Goal: Use online tool/utility: Utilize a website feature to perform a specific function

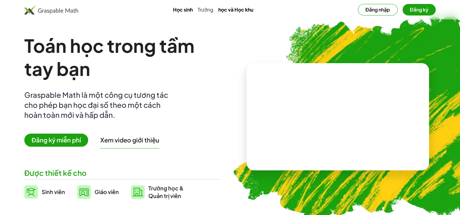
click at [89, 198] on img at bounding box center [84, 193] width 14 height 14
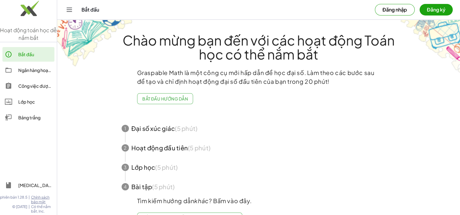
scroll to position [21, 0]
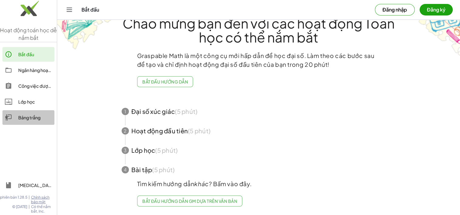
click at [13, 119] on div at bounding box center [11, 117] width 13 height 7
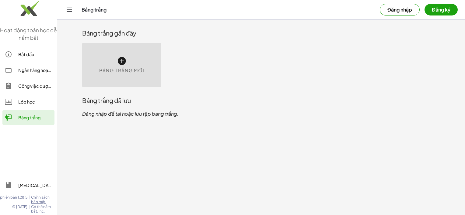
click at [119, 65] on icon at bounding box center [122, 61] width 10 height 10
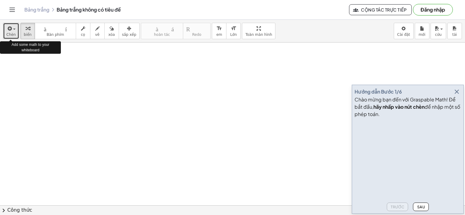
click at [10, 31] on icon "button" at bounding box center [9, 28] width 5 height 7
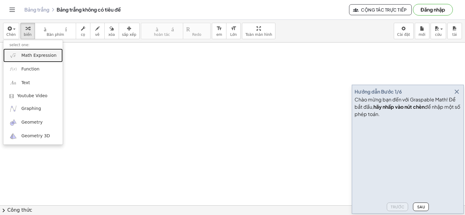
click at [40, 54] on span "Math Expression" at bounding box center [38, 56] width 35 height 6
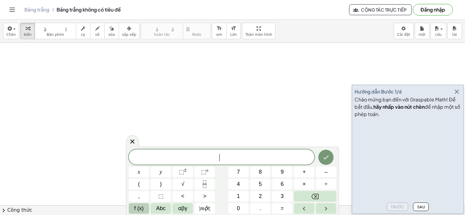
click at [141, 206] on span "f (x)" at bounding box center [138, 209] width 9 height 8
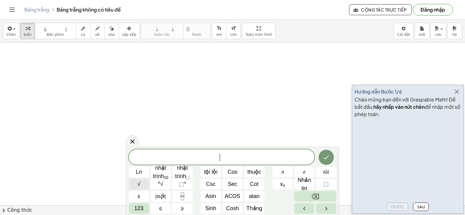
click at [135, 184] on button "√" at bounding box center [139, 184] width 20 height 11
click at [138, 211] on span "123" at bounding box center [138, 209] width 9 height 8
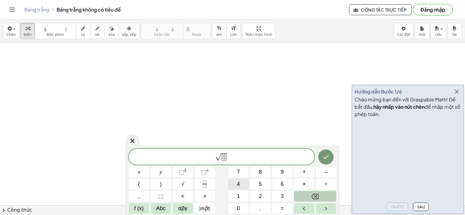
click at [237, 185] on span "4" at bounding box center [238, 184] width 3 height 8
click at [242, 157] on span "4 √ ​" at bounding box center [222, 157] width 186 height 9
click at [141, 170] on button "x" at bounding box center [139, 172] width 20 height 11
click at [310, 172] on button "+" at bounding box center [304, 172] width 20 height 11
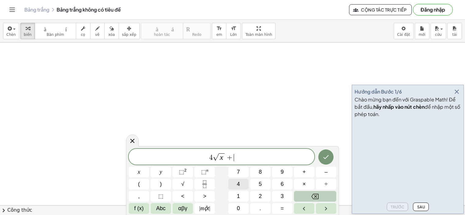
click at [237, 186] on span "4" at bounding box center [238, 184] width 3 height 8
click at [134, 214] on button "f (x)" at bounding box center [139, 209] width 20 height 11
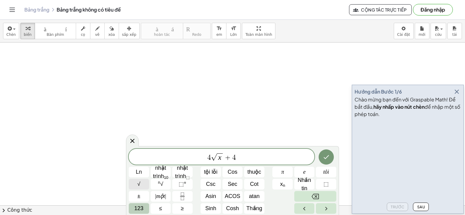
click at [140, 180] on button "√" at bounding box center [139, 184] width 20 height 11
click at [140, 180] on span "√" at bounding box center [138, 184] width 3 height 8
click at [143, 210] on span "123" at bounding box center [138, 209] width 9 height 8
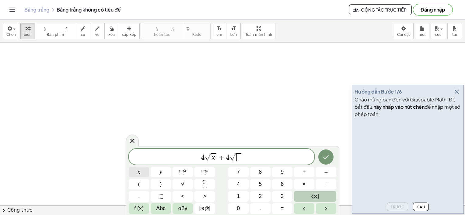
click at [148, 171] on button "x" at bounding box center [139, 172] width 20 height 11
click at [302, 182] on span "×" at bounding box center [303, 184] width 3 height 8
click at [139, 186] on span "(" at bounding box center [139, 184] width 2 height 8
click at [131, 174] on button "x" at bounding box center [139, 172] width 20 height 11
click at [332, 173] on button "–" at bounding box center [326, 172] width 20 height 11
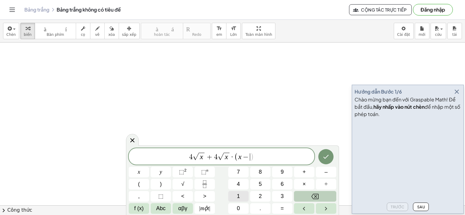
click at [245, 195] on button "1" at bounding box center [238, 196] width 20 height 11
click at [161, 184] on span ")" at bounding box center [161, 184] width 2 height 8
click at [325, 163] on button "Thực hiện" at bounding box center [325, 156] width 15 height 15
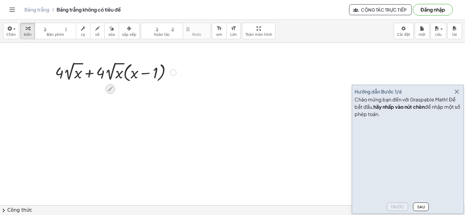
click at [112, 92] on icon at bounding box center [110, 89] width 6 height 6
